Goal: Information Seeking & Learning: Learn about a topic

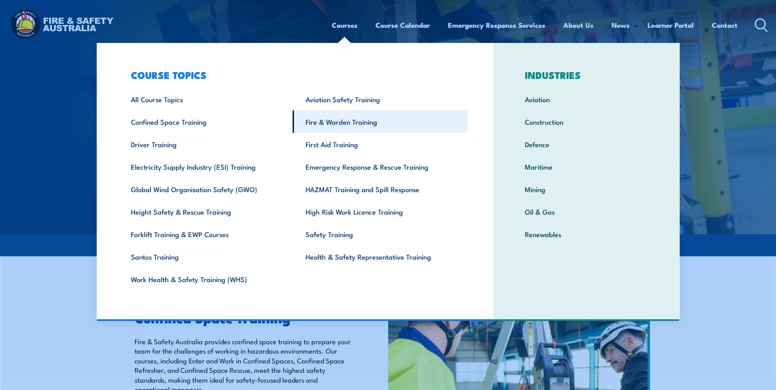
click at [370, 125] on link "Fire & Warden Training" at bounding box center [380, 122] width 175 height 23
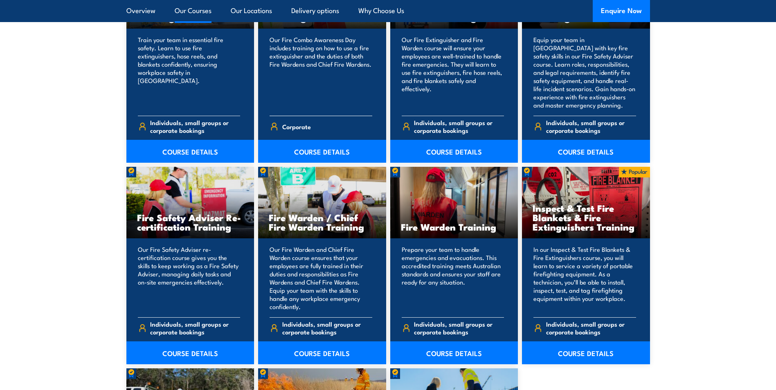
scroll to position [1023, 0]
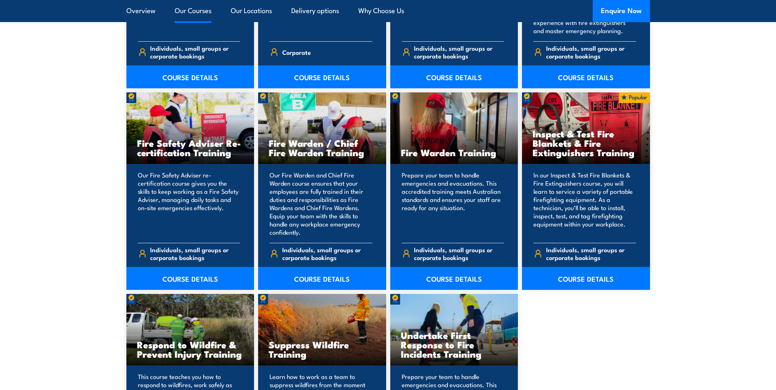
drag, startPoint x: 303, startPoint y: 280, endPoint x: 729, endPoint y: 320, distance: 427.1
click at [729, 320] on section "15 COURSES Bush Fire Awareness Training" at bounding box center [388, 75] width 776 height 855
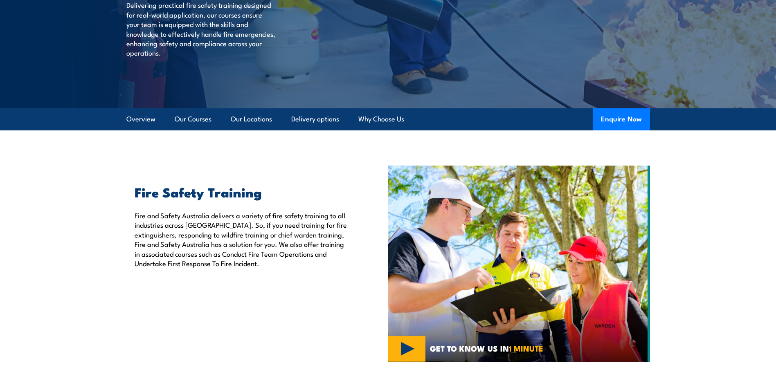
scroll to position [0, 0]
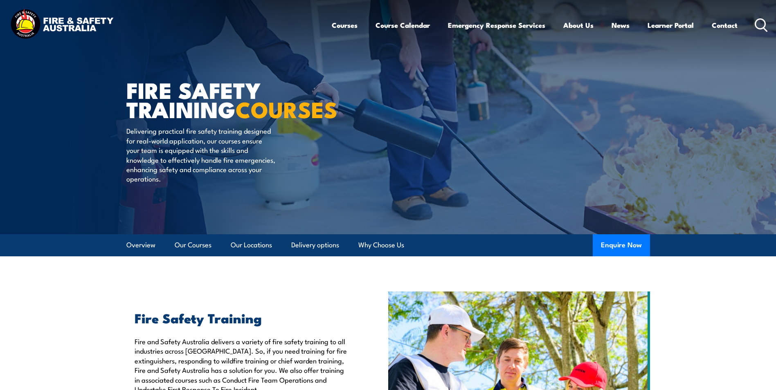
click at [763, 21] on icon at bounding box center [761, 25] width 13 height 14
click at [757, 25] on icon at bounding box center [761, 25] width 13 height 14
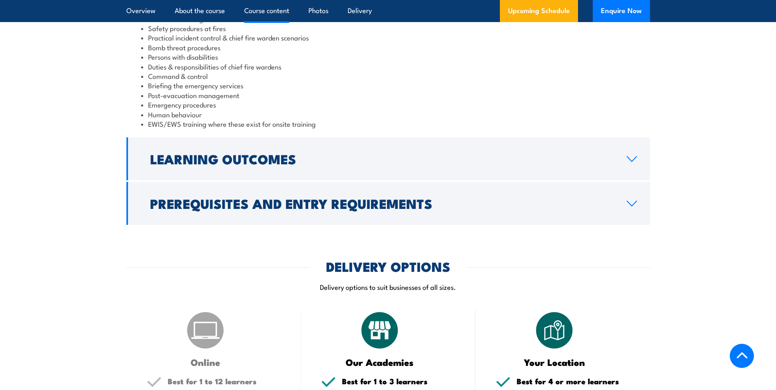
scroll to position [819, 0]
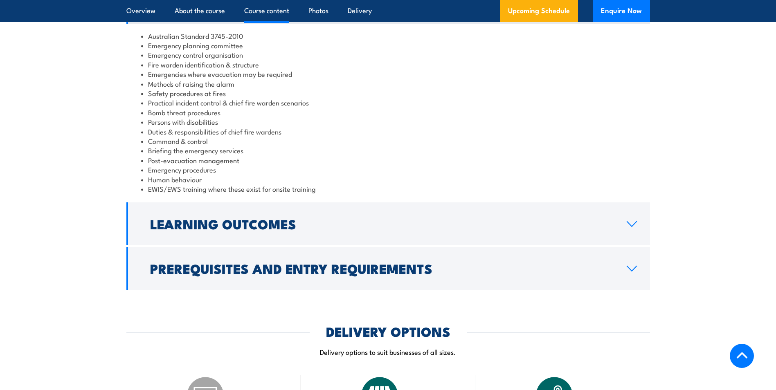
drag, startPoint x: 257, startPoint y: 234, endPoint x: 263, endPoint y: 234, distance: 5.7
click at [257, 230] on h2 "Learning Outcomes" at bounding box center [382, 223] width 464 height 11
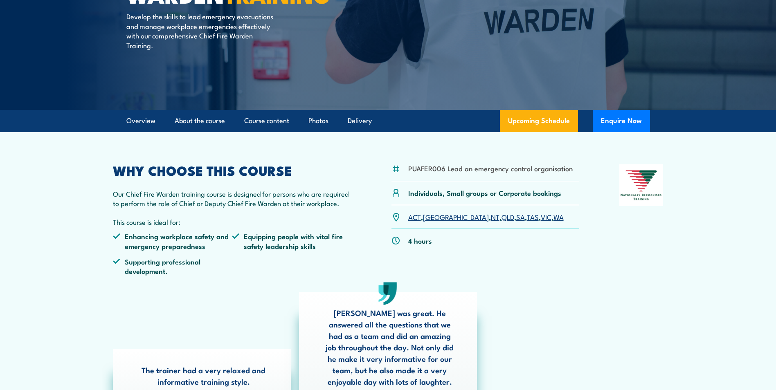
scroll to position [82, 0]
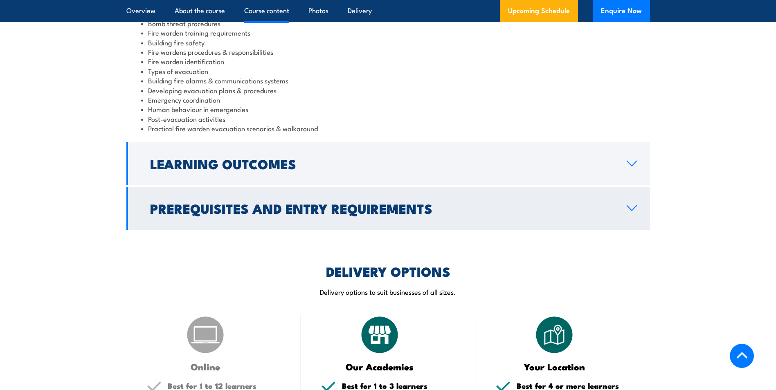
click at [262, 181] on link "Learning Outcomes" at bounding box center [388, 163] width 524 height 43
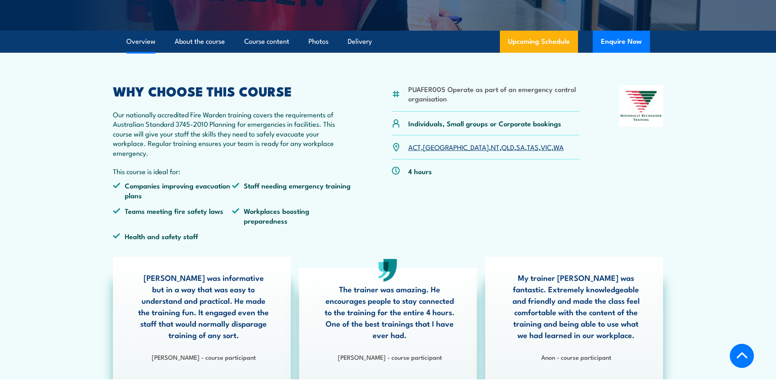
scroll to position [175, 0]
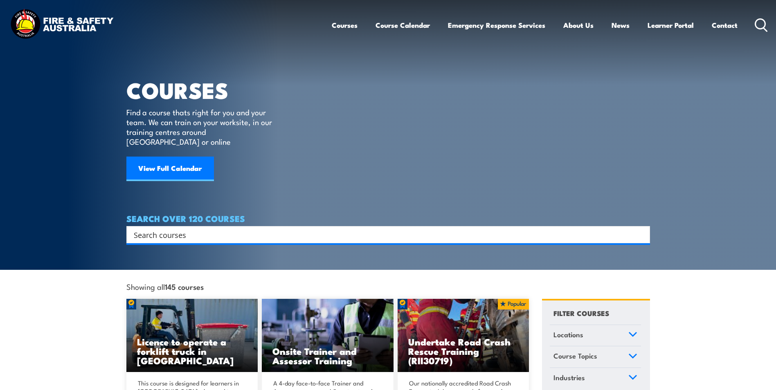
click at [305, 231] on div "Search" at bounding box center [388, 234] width 524 height 17
click at [303, 230] on input "Search input" at bounding box center [383, 235] width 499 height 12
paste input "• PUAFER008 – Confine Small Workplace Emergencies"
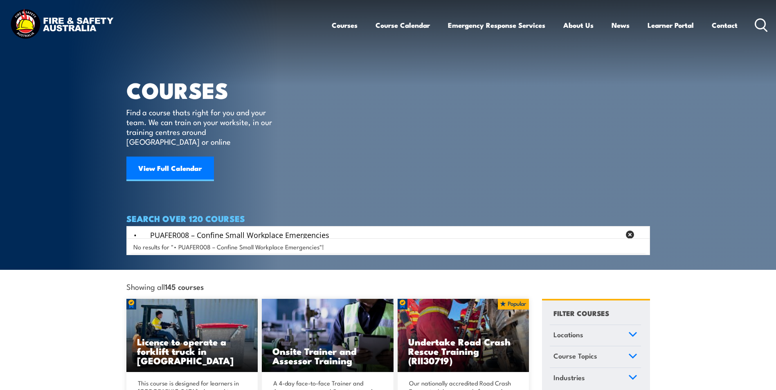
click at [149, 229] on input "• PUAFER008 – Confine Small Workplace Emergencies" at bounding box center [377, 235] width 487 height 12
drag, startPoint x: 179, startPoint y: 226, endPoint x: 102, endPoint y: 222, distance: 77.0
click at [102, 222] on section "COURSES Find a course thats right for you and your team. We can train on your w…" at bounding box center [388, 135] width 776 height 270
type input "Confine Small Workplace Emergencies"
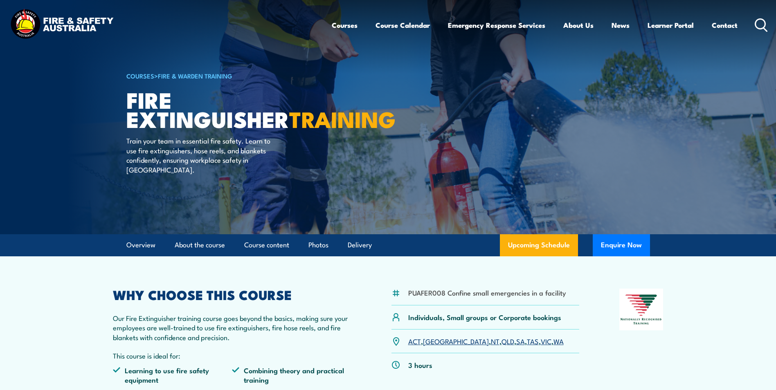
click at [768, 22] on icon at bounding box center [761, 25] width 13 height 14
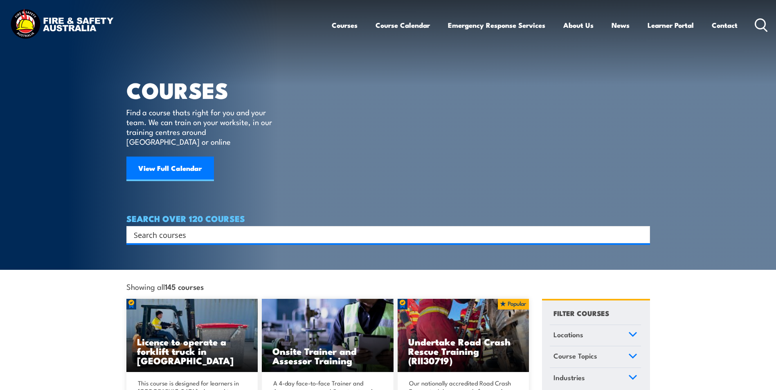
click at [225, 226] on div "Search" at bounding box center [388, 234] width 524 height 17
click at [221, 229] on input "Search input" at bounding box center [383, 235] width 499 height 12
type input "w"
type input "chief warden"
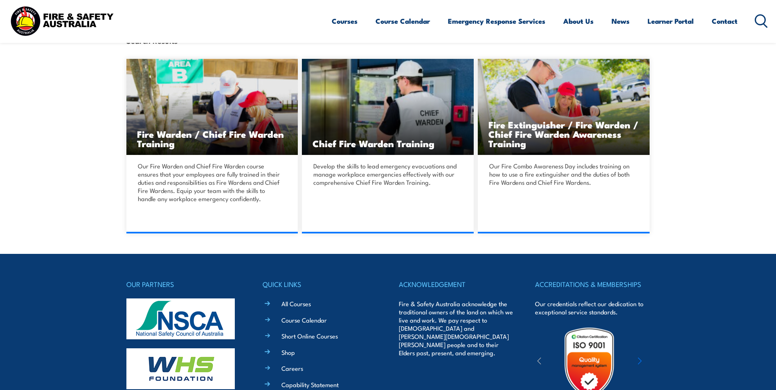
scroll to position [164, 0]
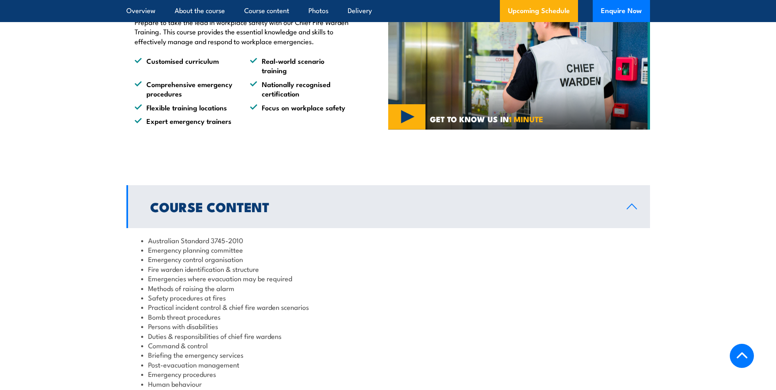
scroll to position [860, 0]
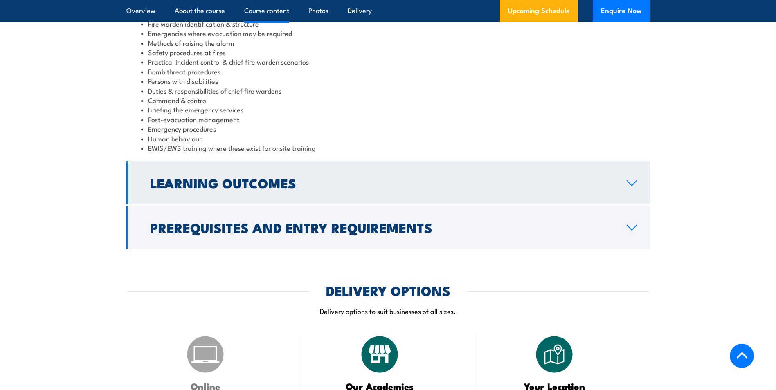
click at [401, 196] on link "Learning Outcomes" at bounding box center [388, 183] width 524 height 43
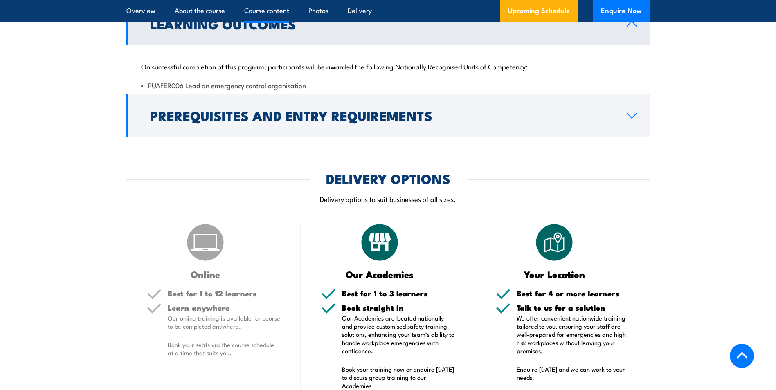
scroll to position [851, 0]
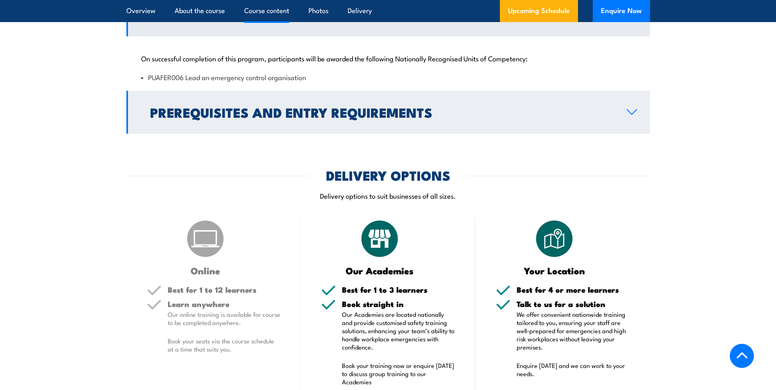
click at [337, 124] on link "Prerequisites and Entry Requirements" at bounding box center [388, 112] width 524 height 43
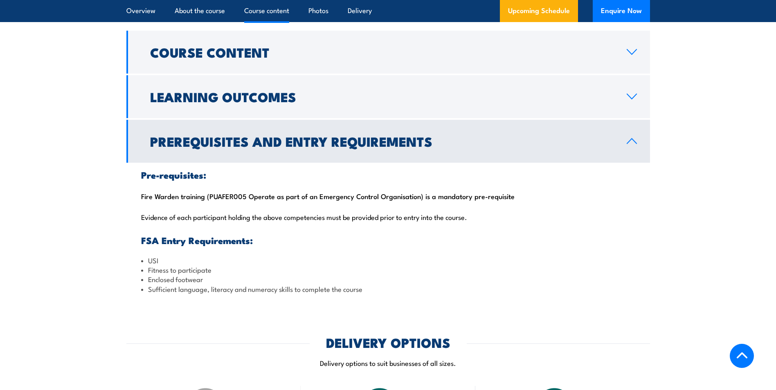
scroll to position [605, 0]
